Goal: Information Seeking & Learning: Learn about a topic

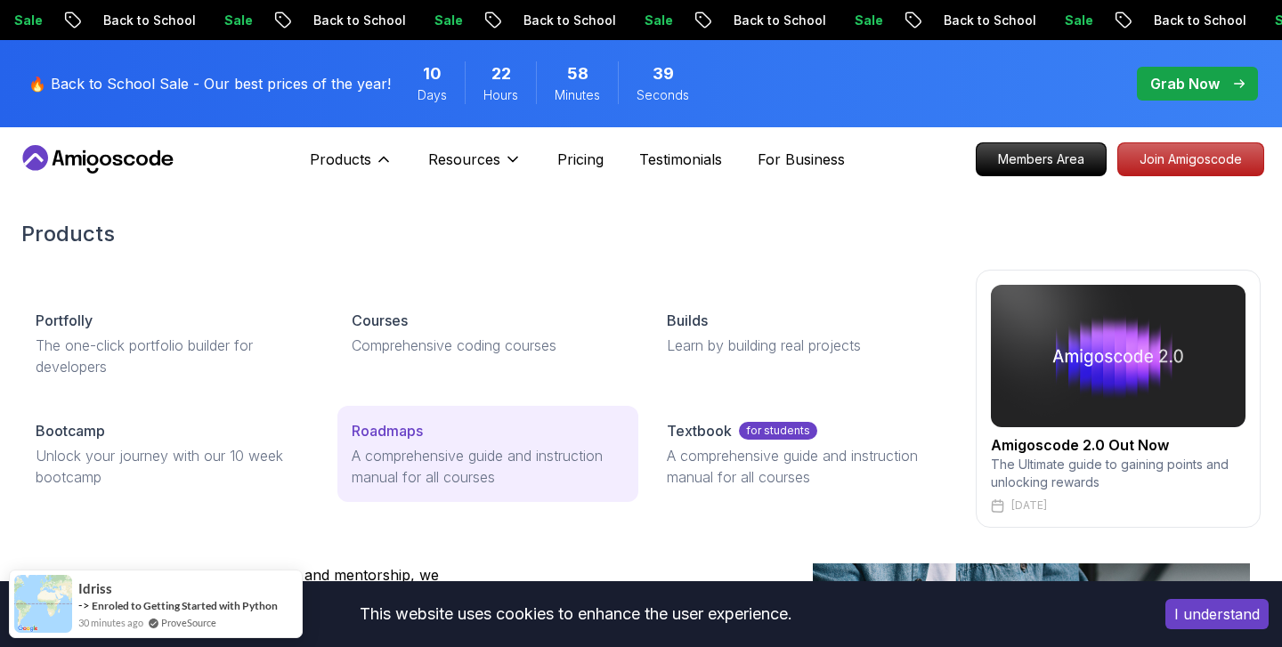
click at [374, 429] on p "Roadmaps" at bounding box center [387, 430] width 71 height 21
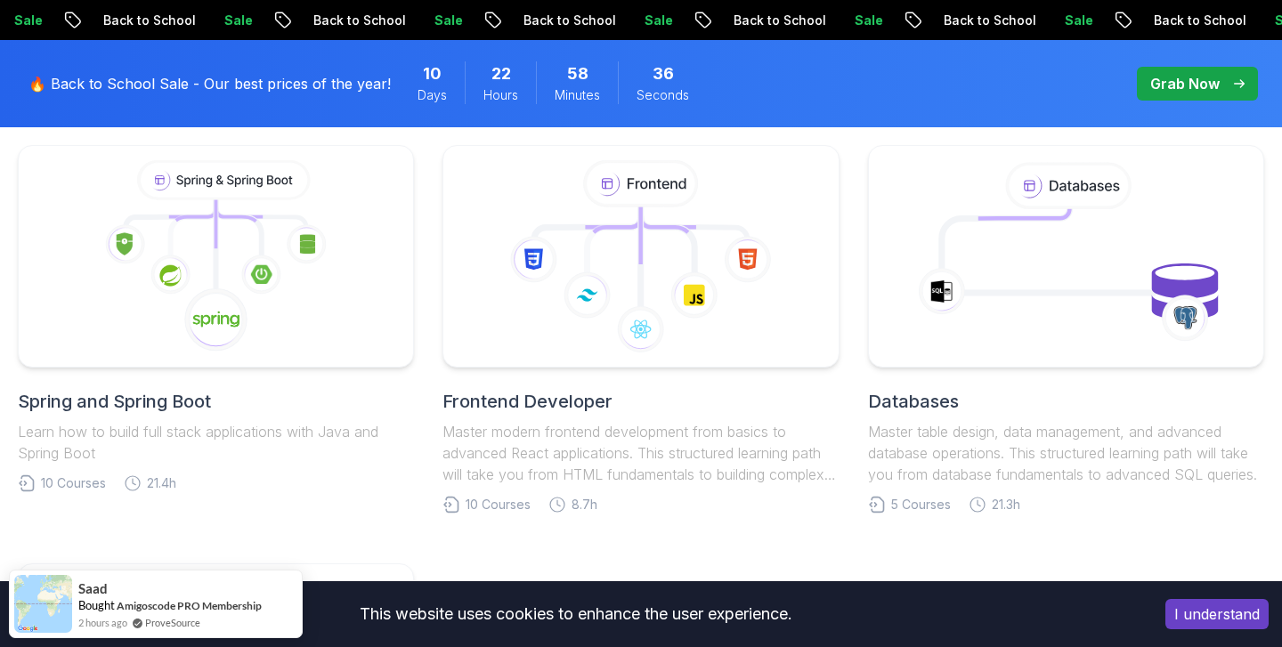
scroll to position [913, 0]
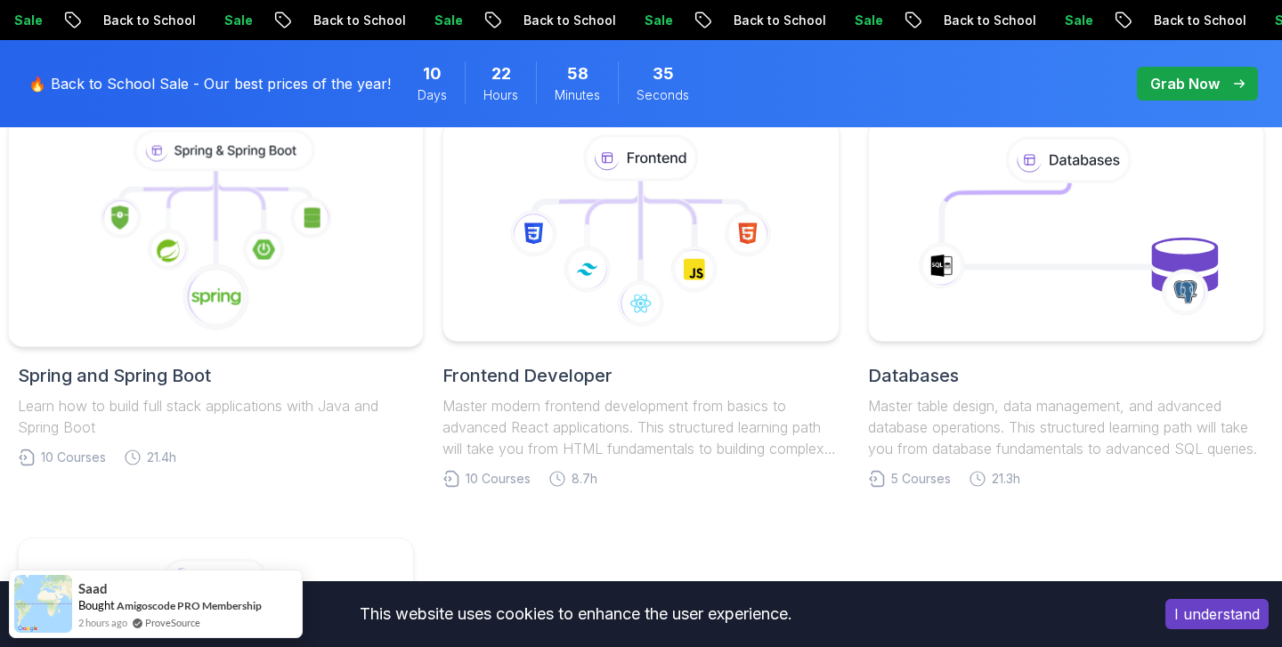
click at [362, 266] on icon at bounding box center [216, 231] width 385 height 202
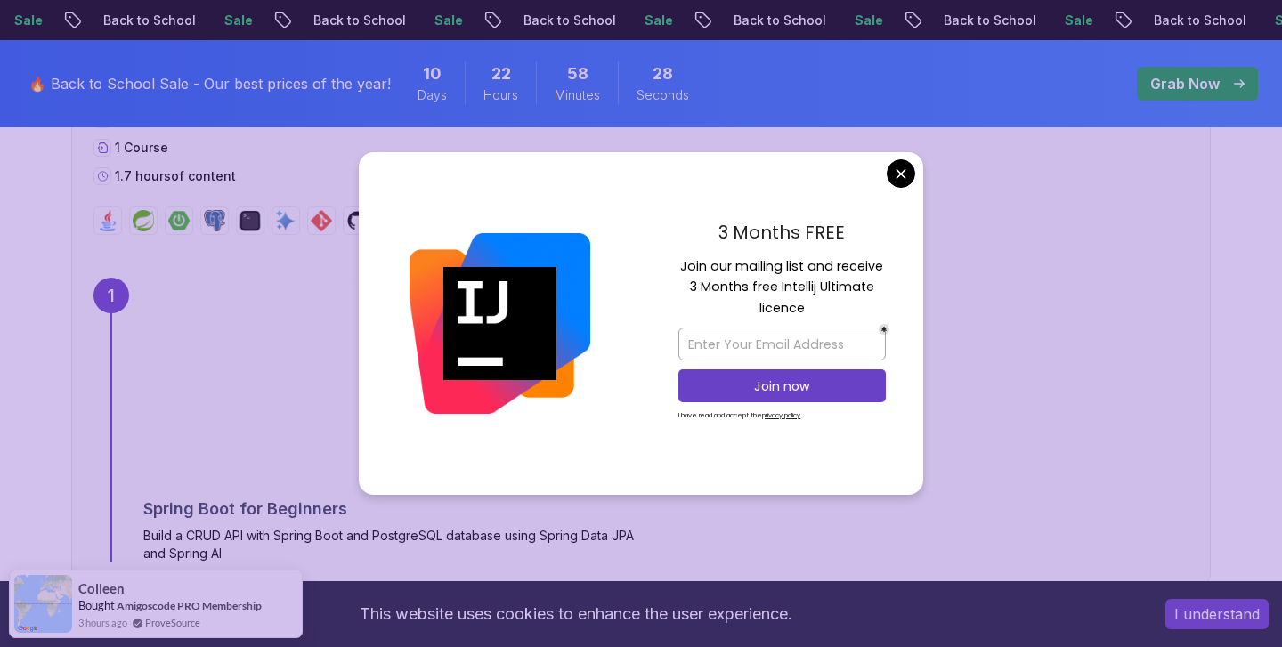
scroll to position [1196, 0]
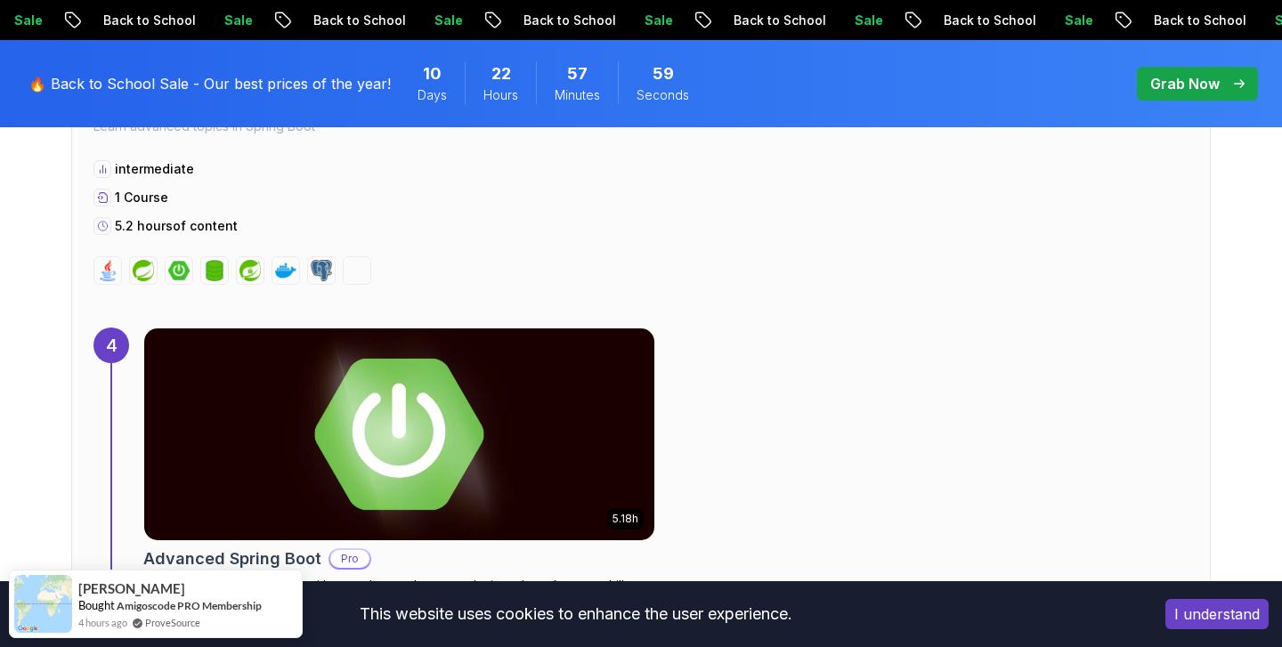
scroll to position [3068, 0]
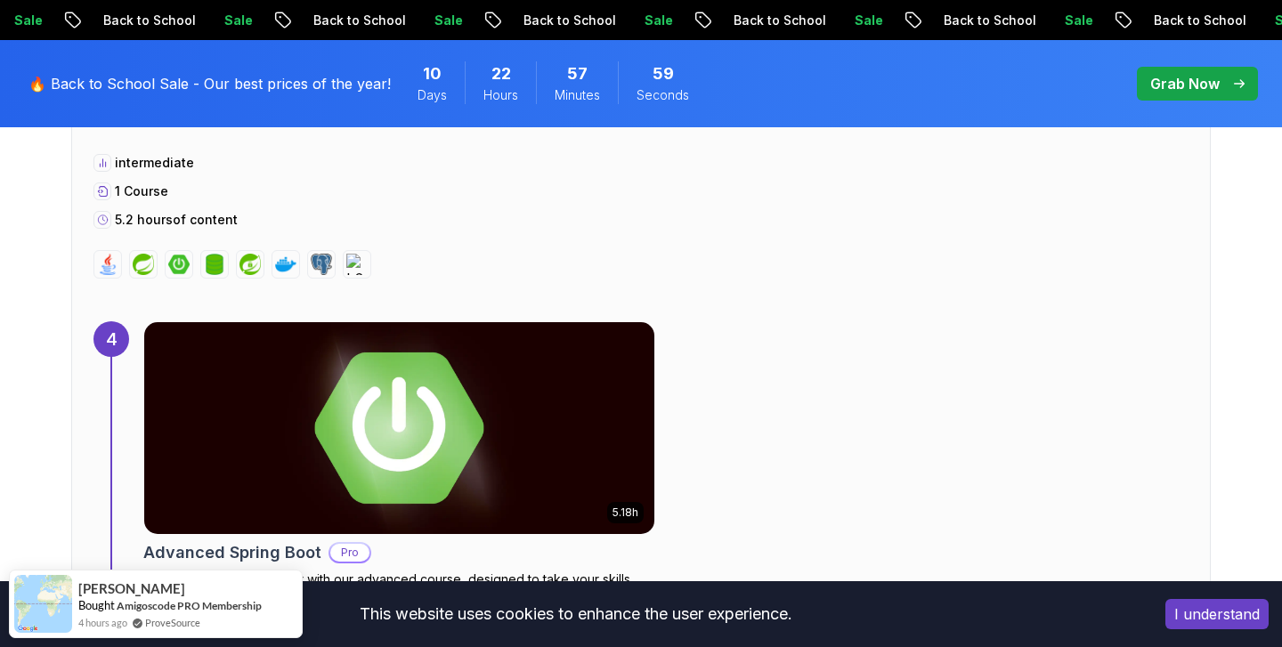
click at [588, 303] on div "4 Advanced Spring Boot Topics Learn advanced topics in Spring Boot intermediate…" at bounding box center [641, 318] width 1140 height 622
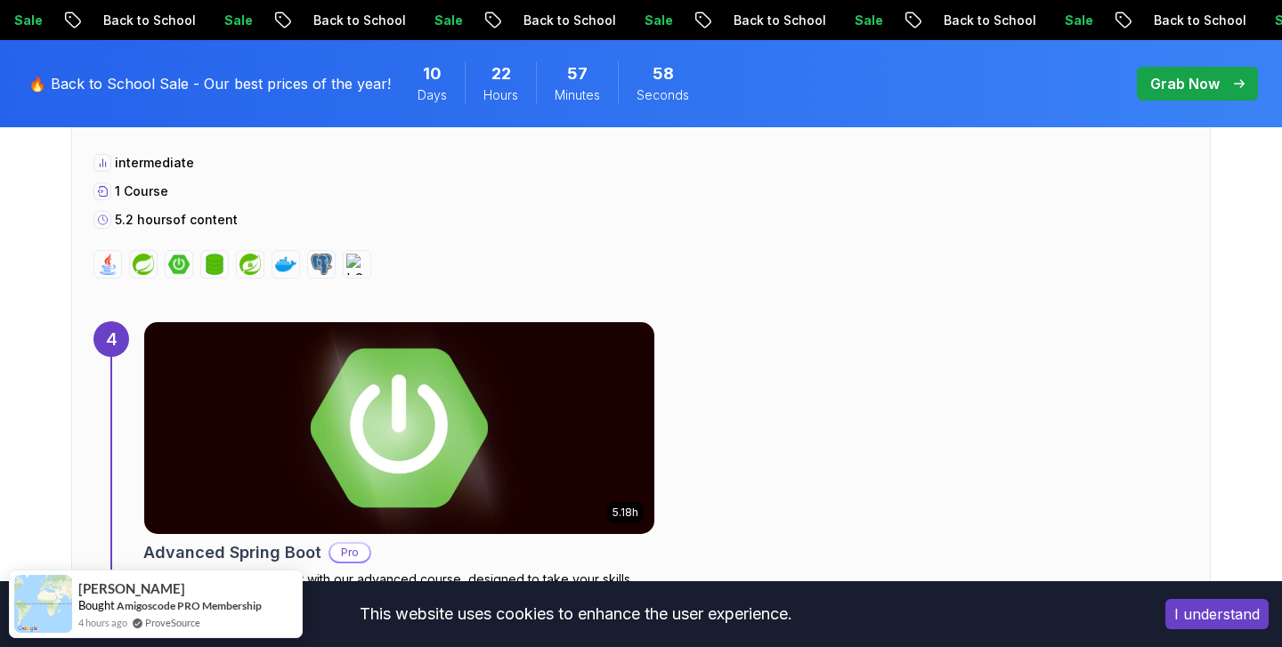
click at [523, 407] on img at bounding box center [400, 428] width 536 height 223
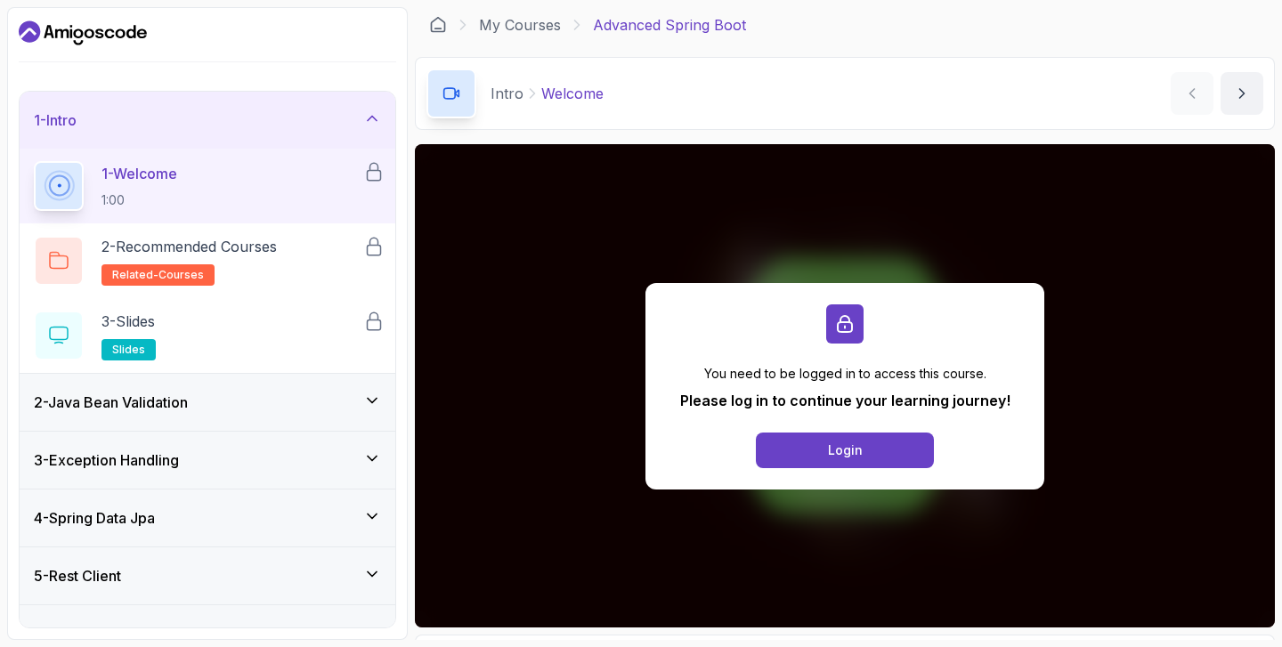
click at [183, 394] on h3 "2 - Java Bean Validation" at bounding box center [111, 402] width 154 height 21
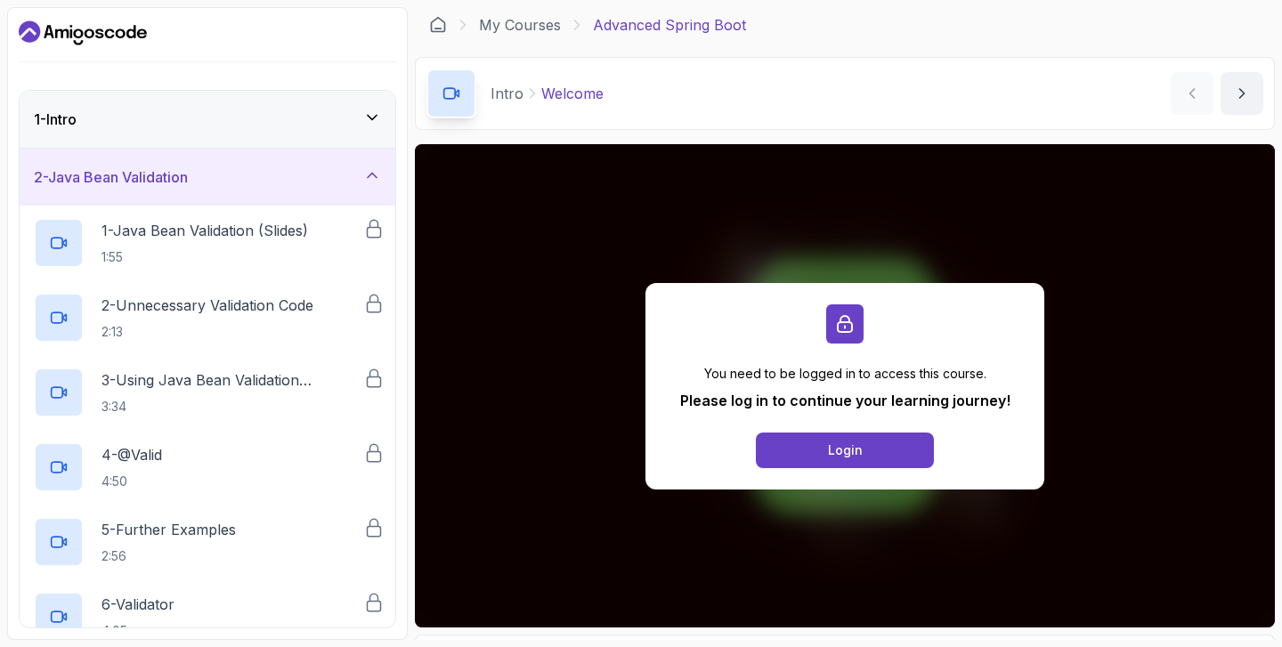
click at [316, 157] on div "2 - Java Bean Validation" at bounding box center [208, 177] width 376 height 57
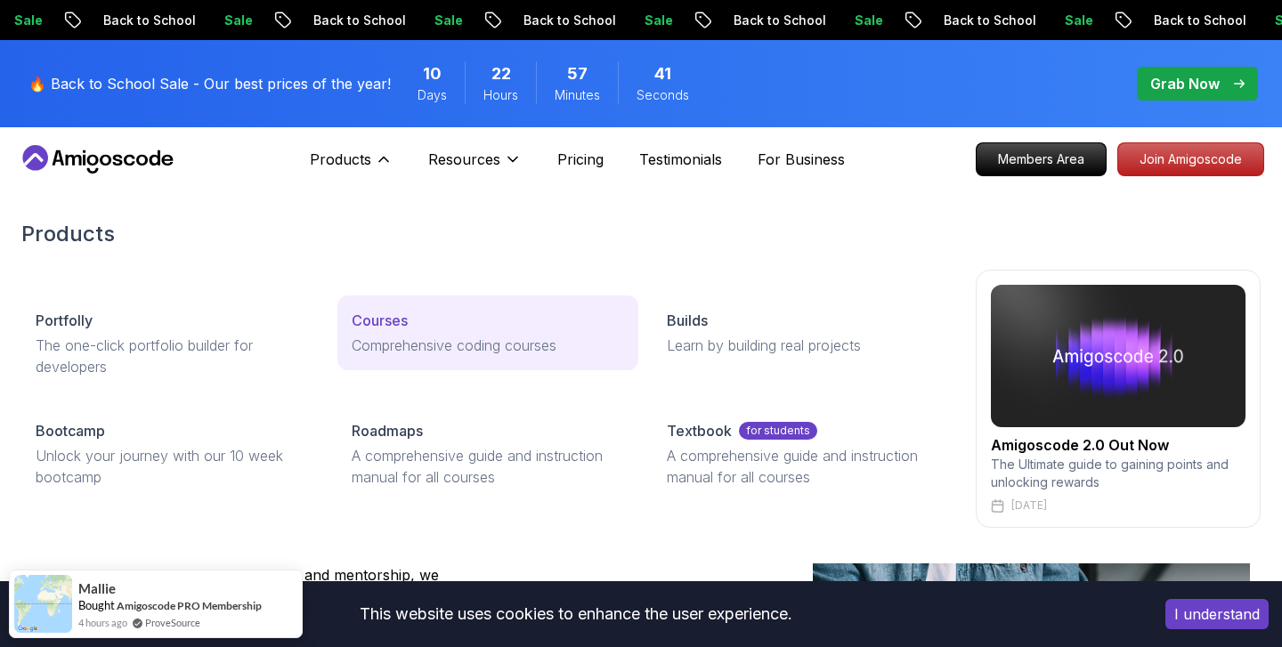
click at [380, 319] on p "Courses" at bounding box center [380, 320] width 56 height 21
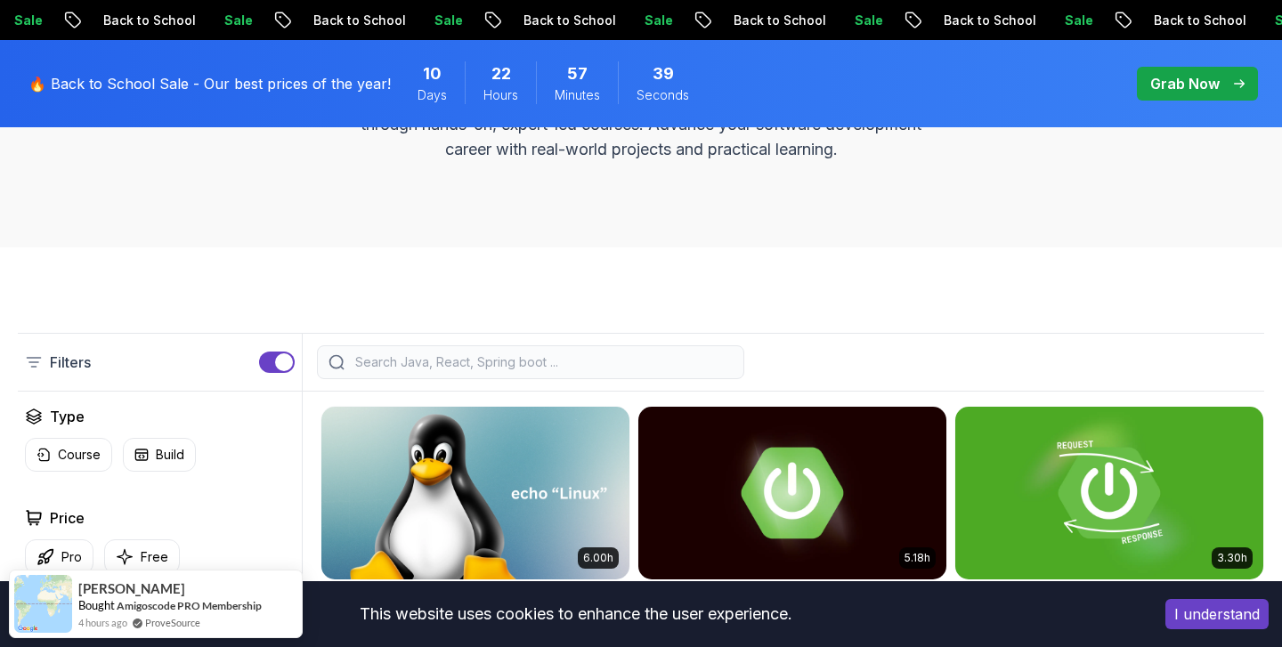
scroll to position [479, 0]
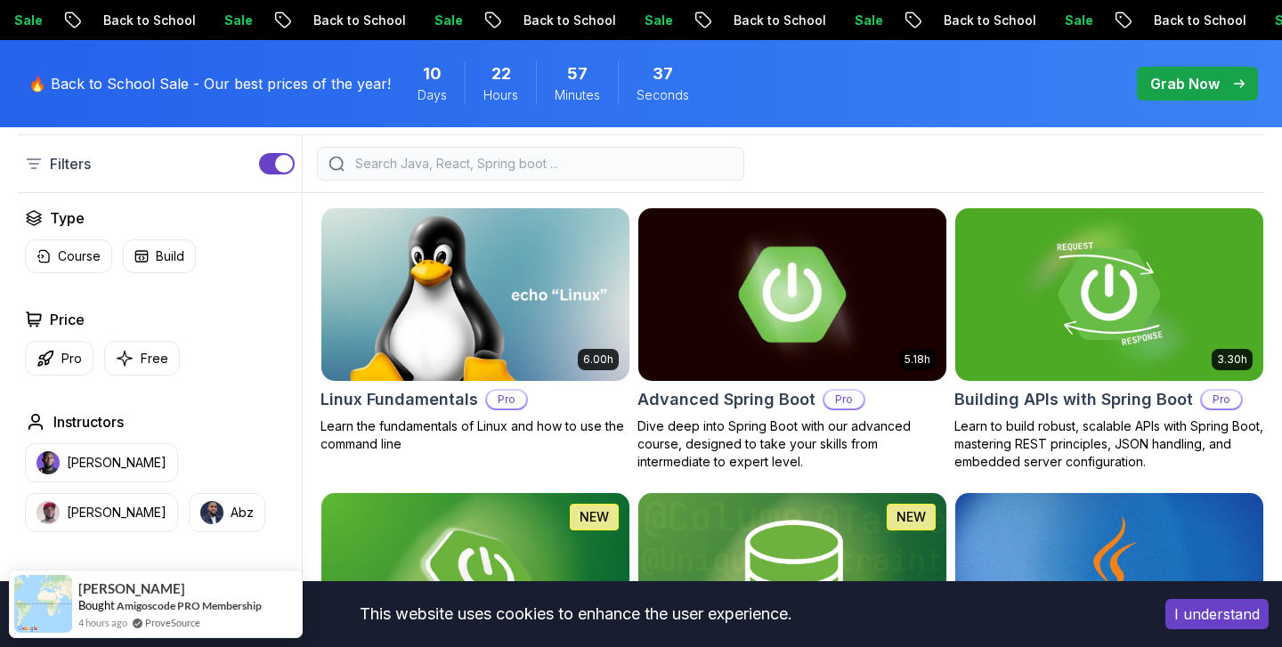
click at [870, 281] on img at bounding box center [792, 294] width 323 height 181
